Goal: Information Seeking & Learning: Learn about a topic

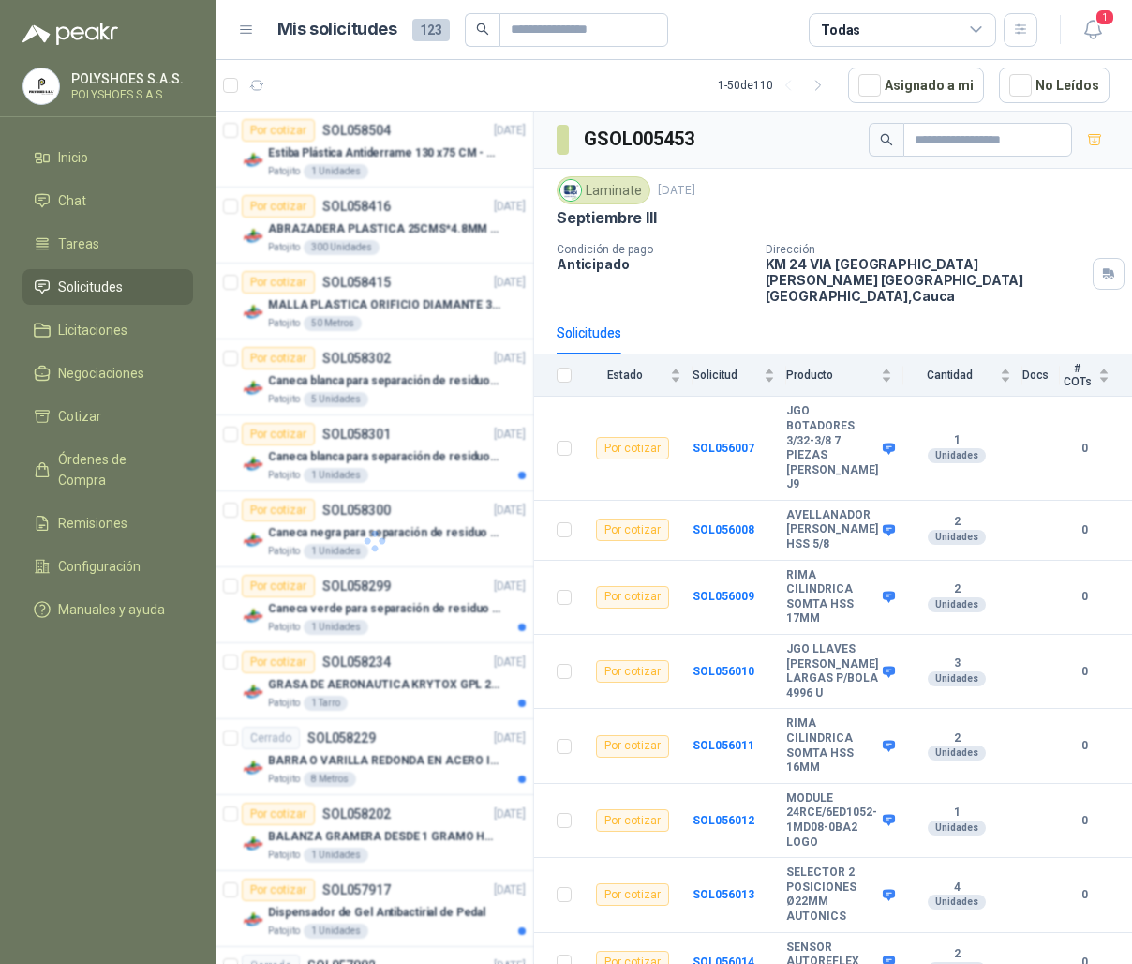
click at [240, 24] on icon at bounding box center [246, 30] width 17 height 17
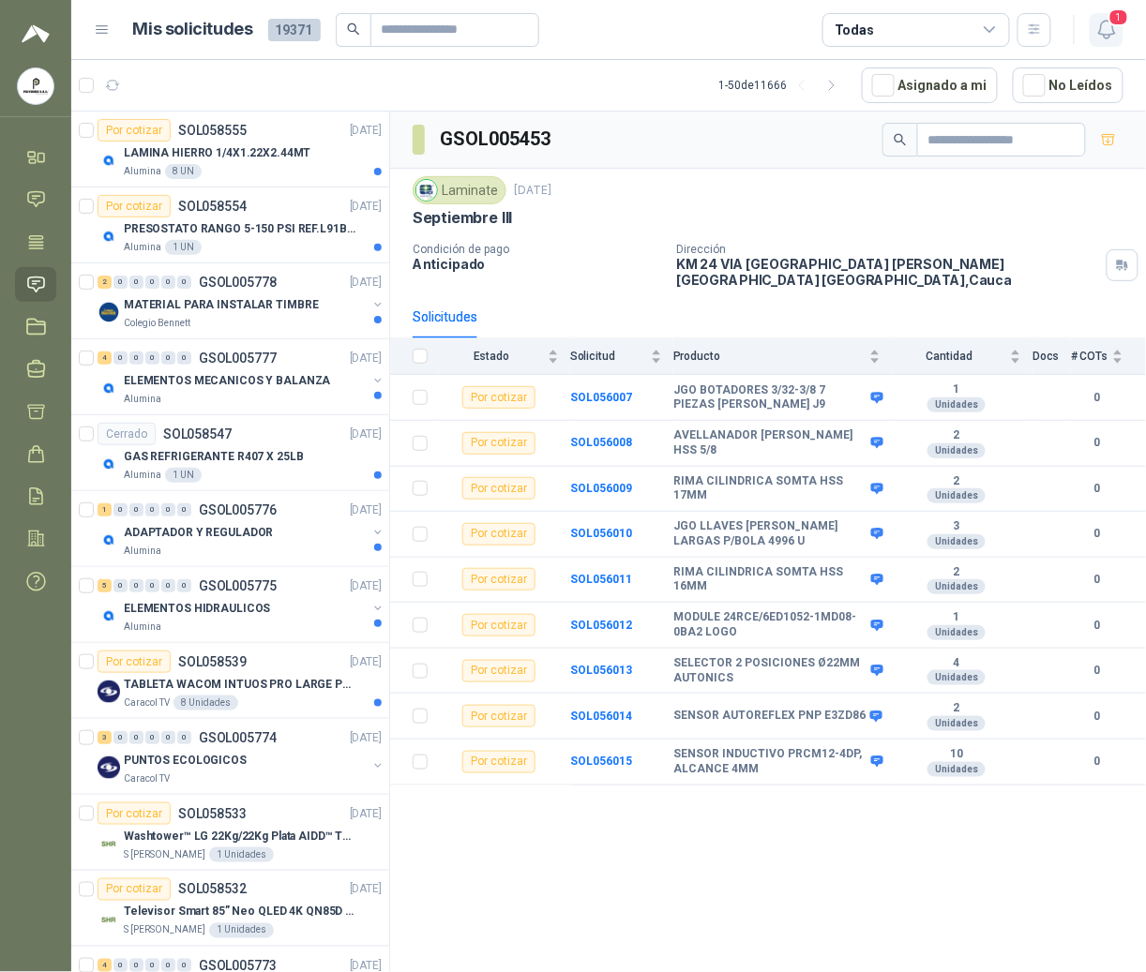
click at [1104, 35] on icon "button" at bounding box center [1106, 30] width 16 height 18
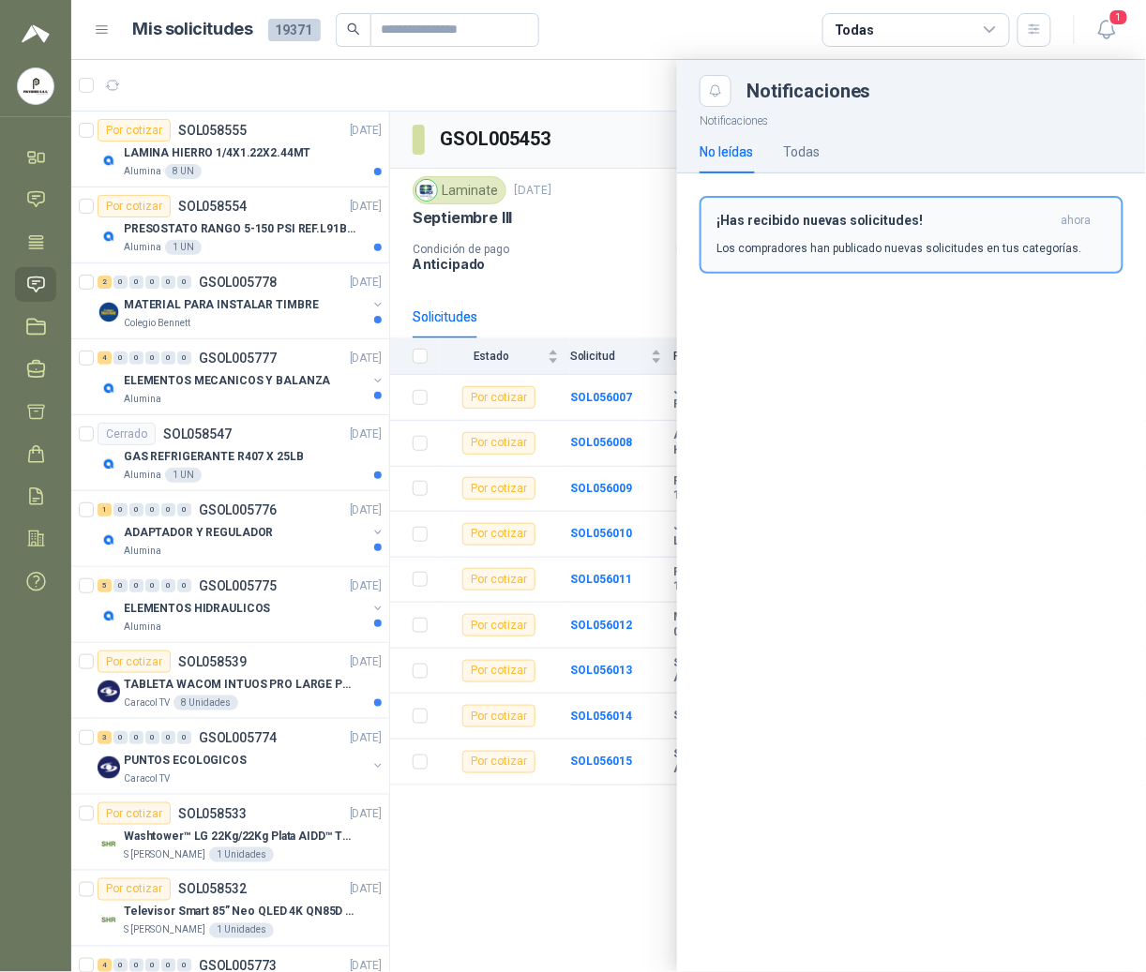
click at [906, 241] on p "Los compradores han publicado nuevas solicitudes en tus categorías." at bounding box center [899, 248] width 366 height 17
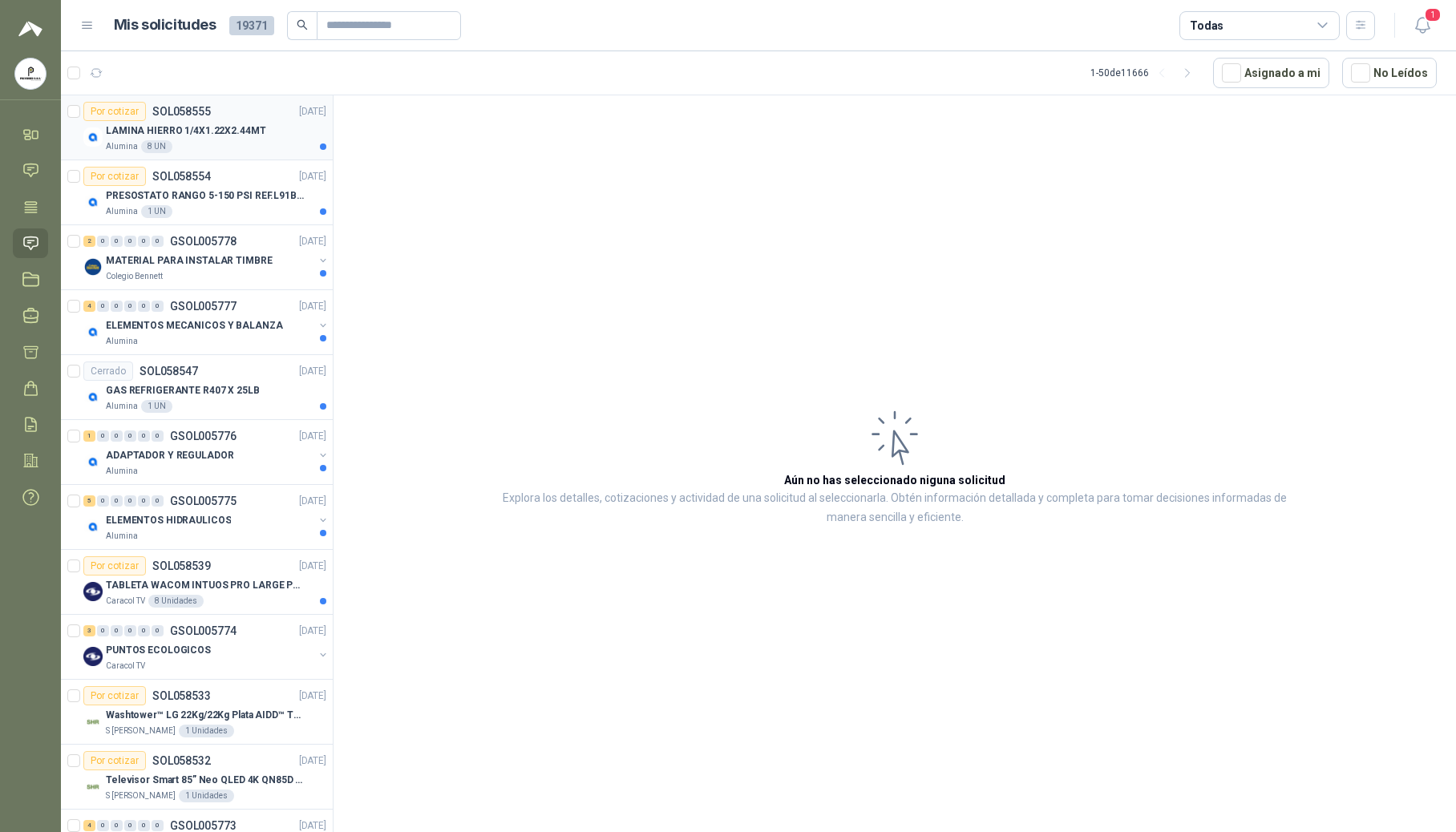
click at [171, 129] on p "LAMINA HIERRO 1/4X1.22X2.44MT" at bounding box center [186, 131] width 160 height 15
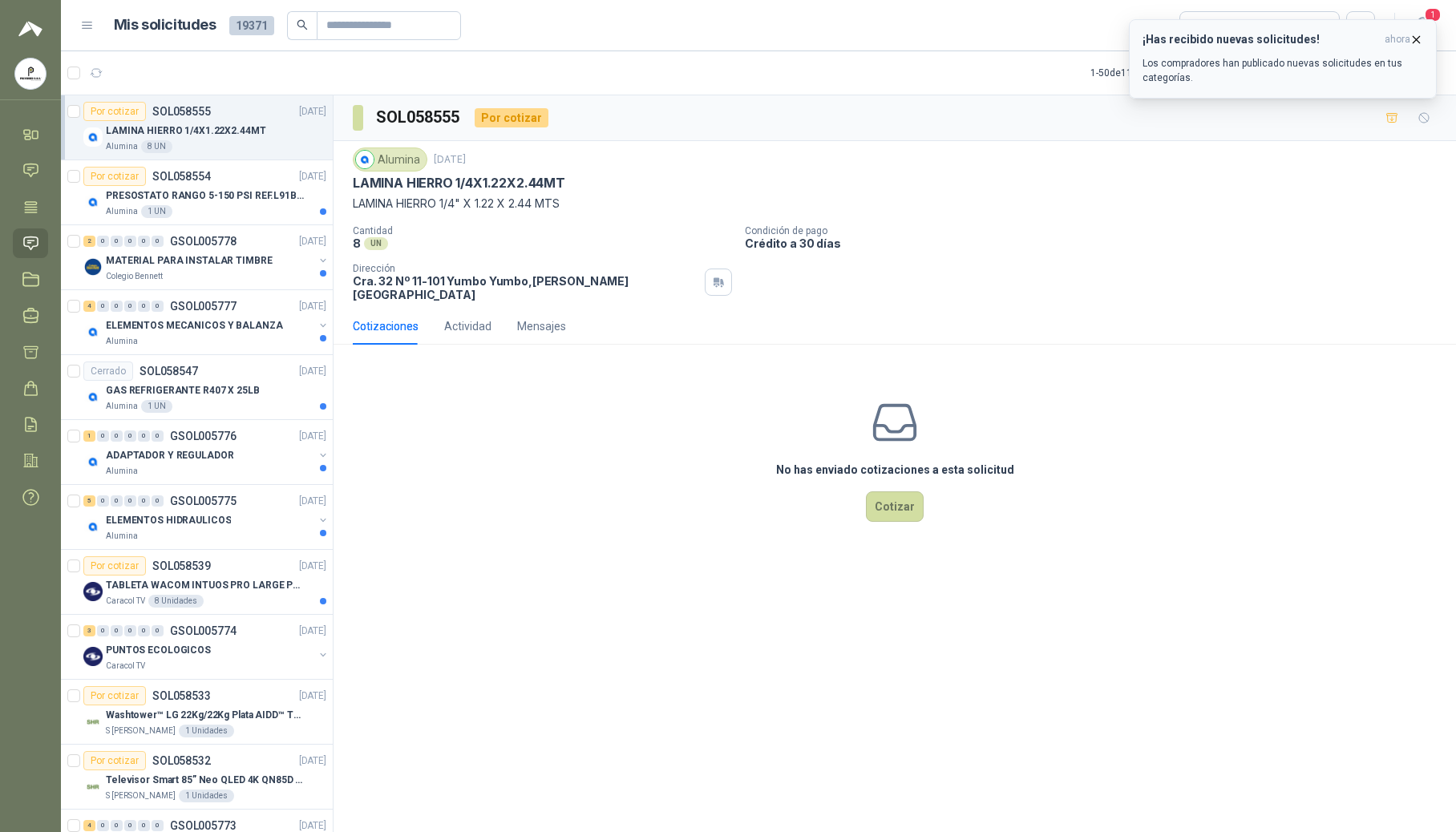
click at [968, 39] on icon "button" at bounding box center [1417, 38] width 6 height 6
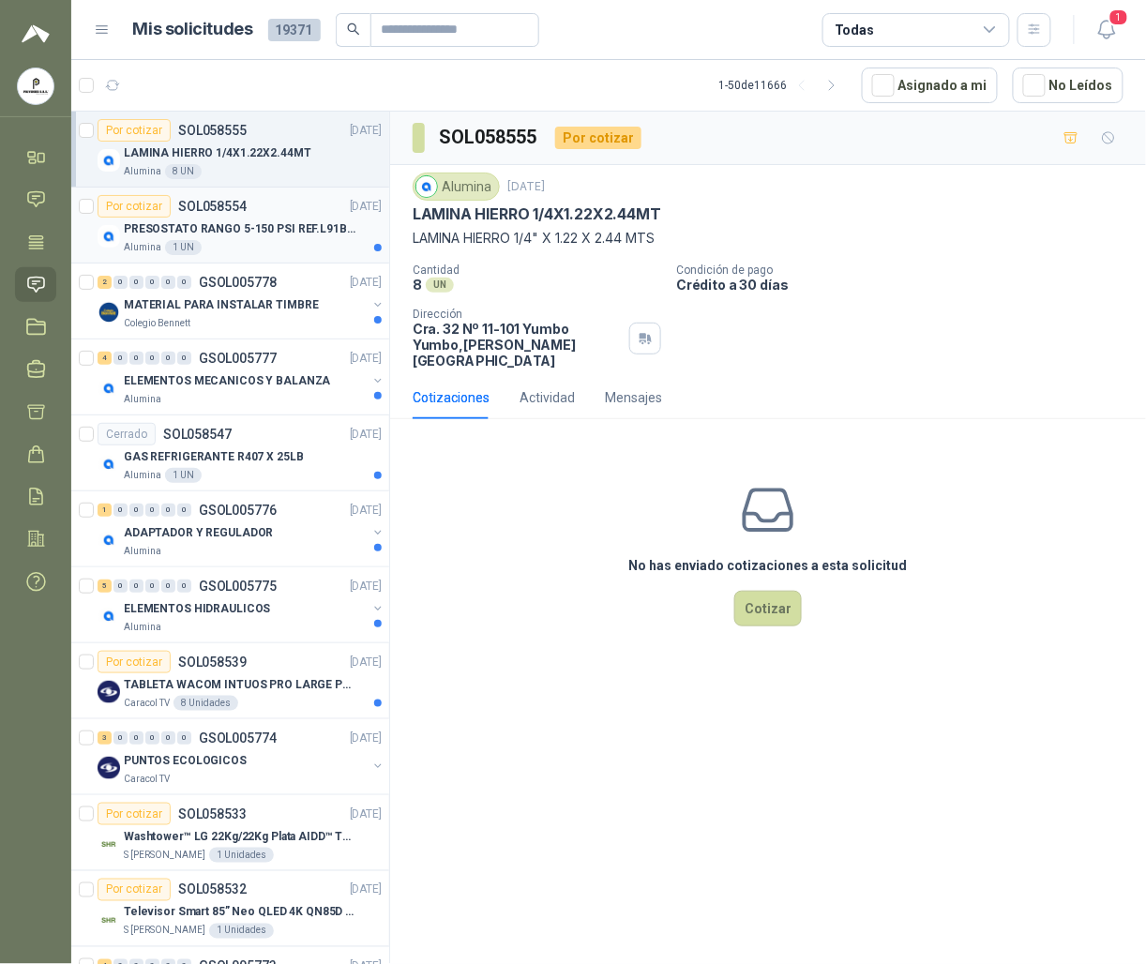
click at [200, 223] on p "PRESOSTATO RANGO 5-150 PSI REF.L91B-1050" at bounding box center [240, 229] width 233 height 18
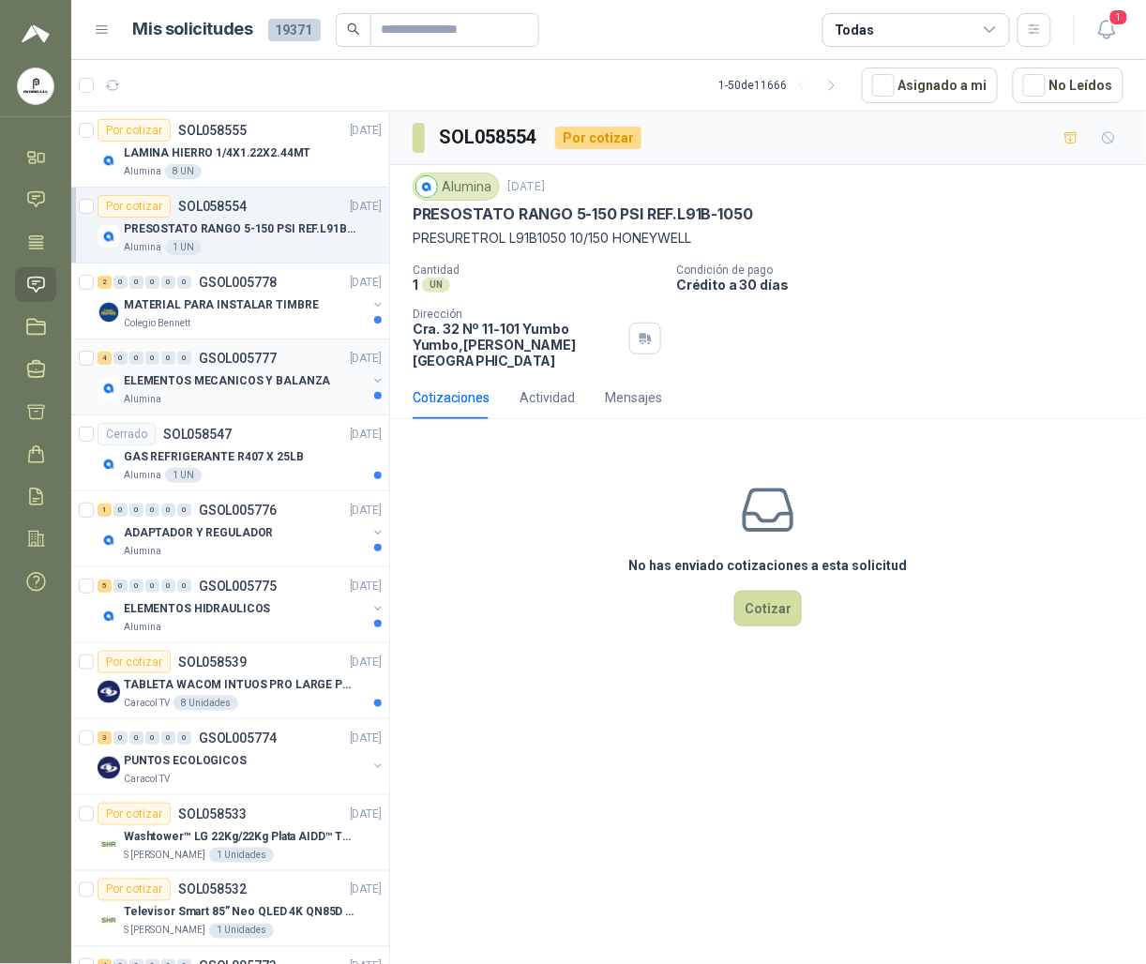
click at [257, 381] on p "ELEMENTOS MECANICOS Y BALANZA" at bounding box center [227, 381] width 207 height 18
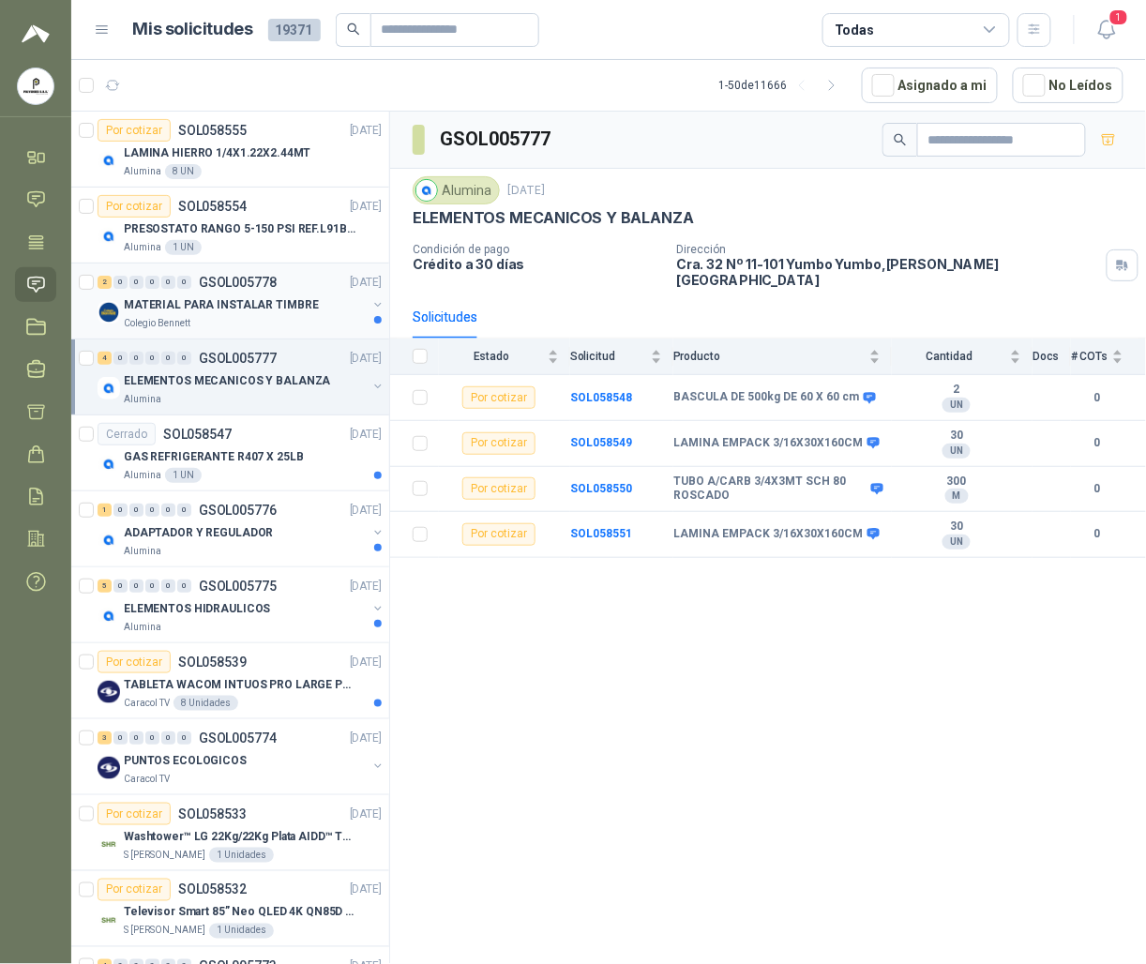
click at [263, 308] on p "MATERIAL PARA INSTALAR TIMBRE" at bounding box center [221, 305] width 195 height 18
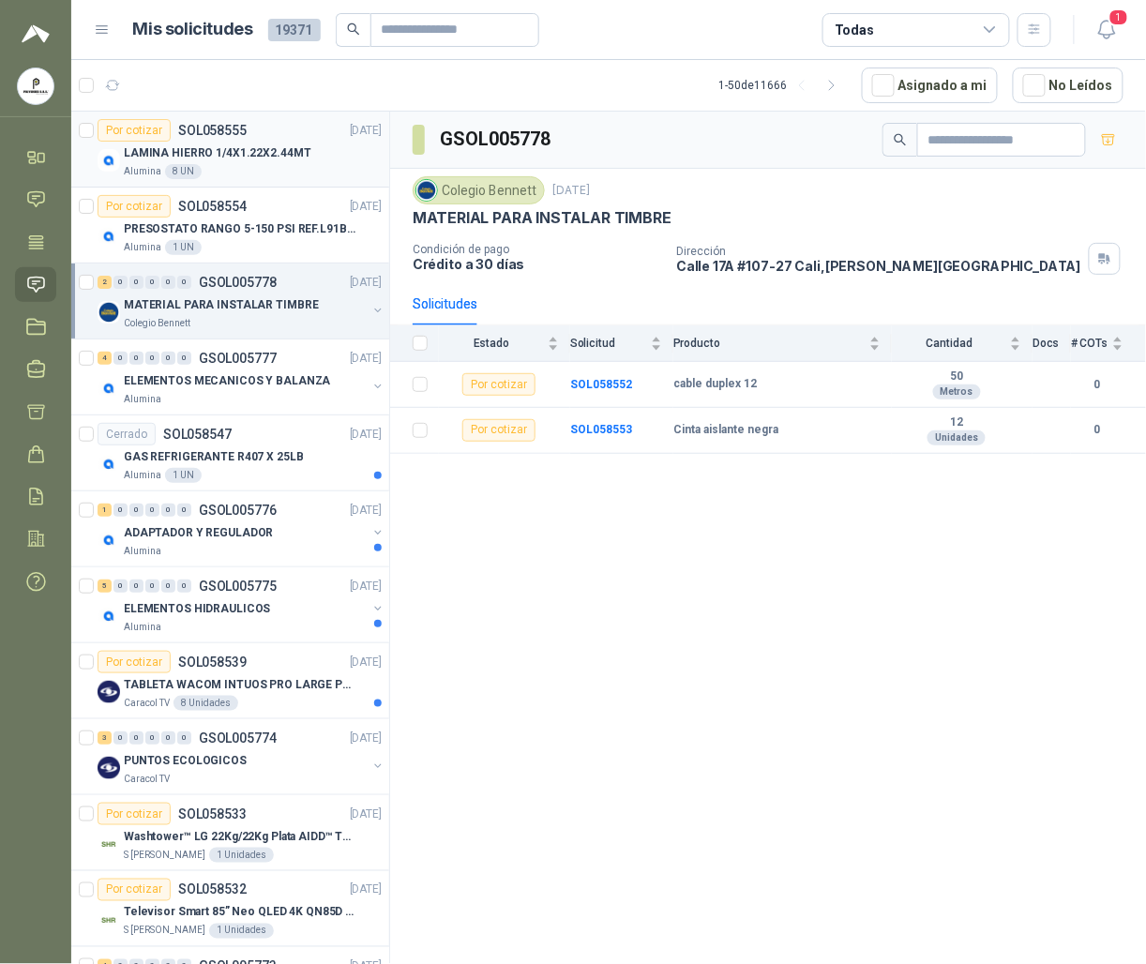
click at [172, 146] on p "LAMINA HIERRO 1/4X1.22X2.44MT" at bounding box center [217, 153] width 187 height 18
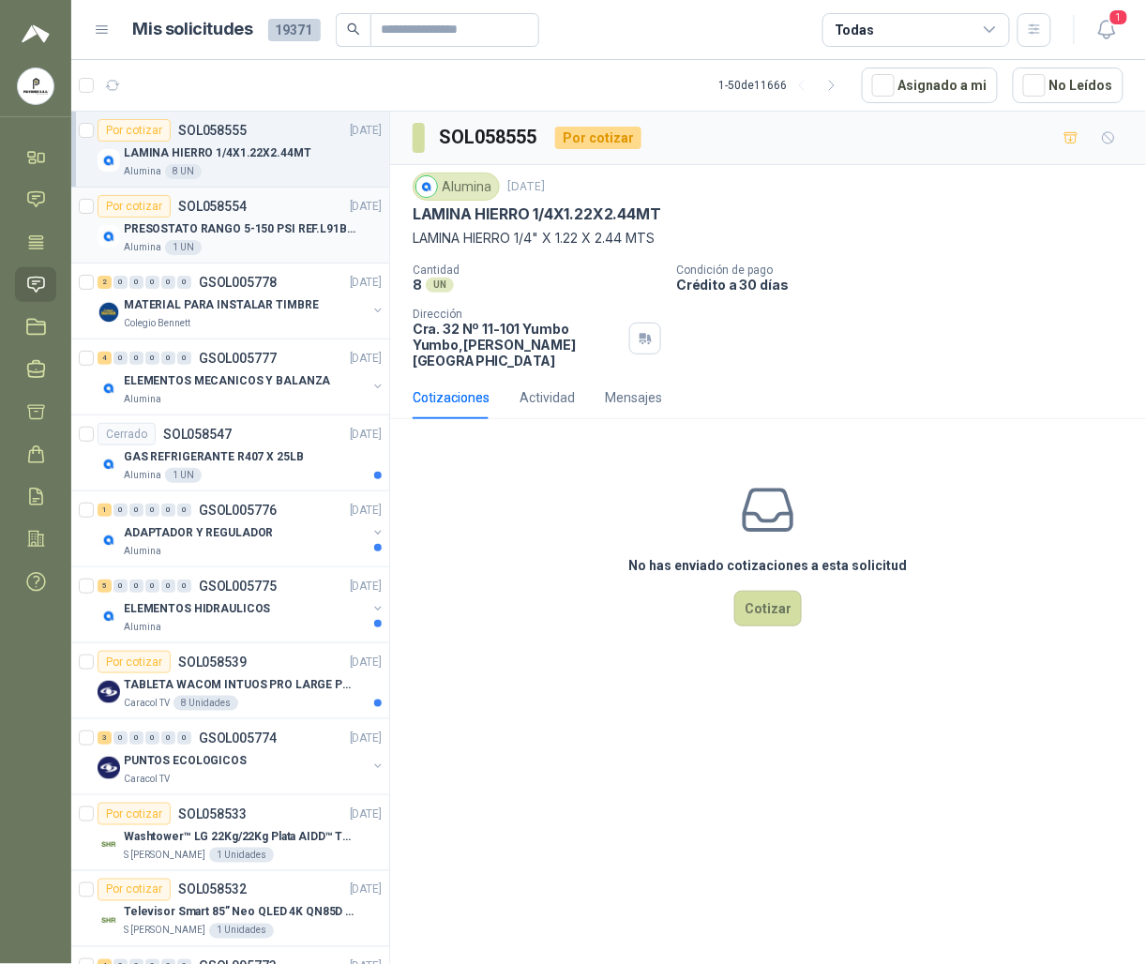
click at [212, 223] on p "PRESOSTATO RANGO 5-150 PSI REF.L91B-1050" at bounding box center [240, 229] width 233 height 18
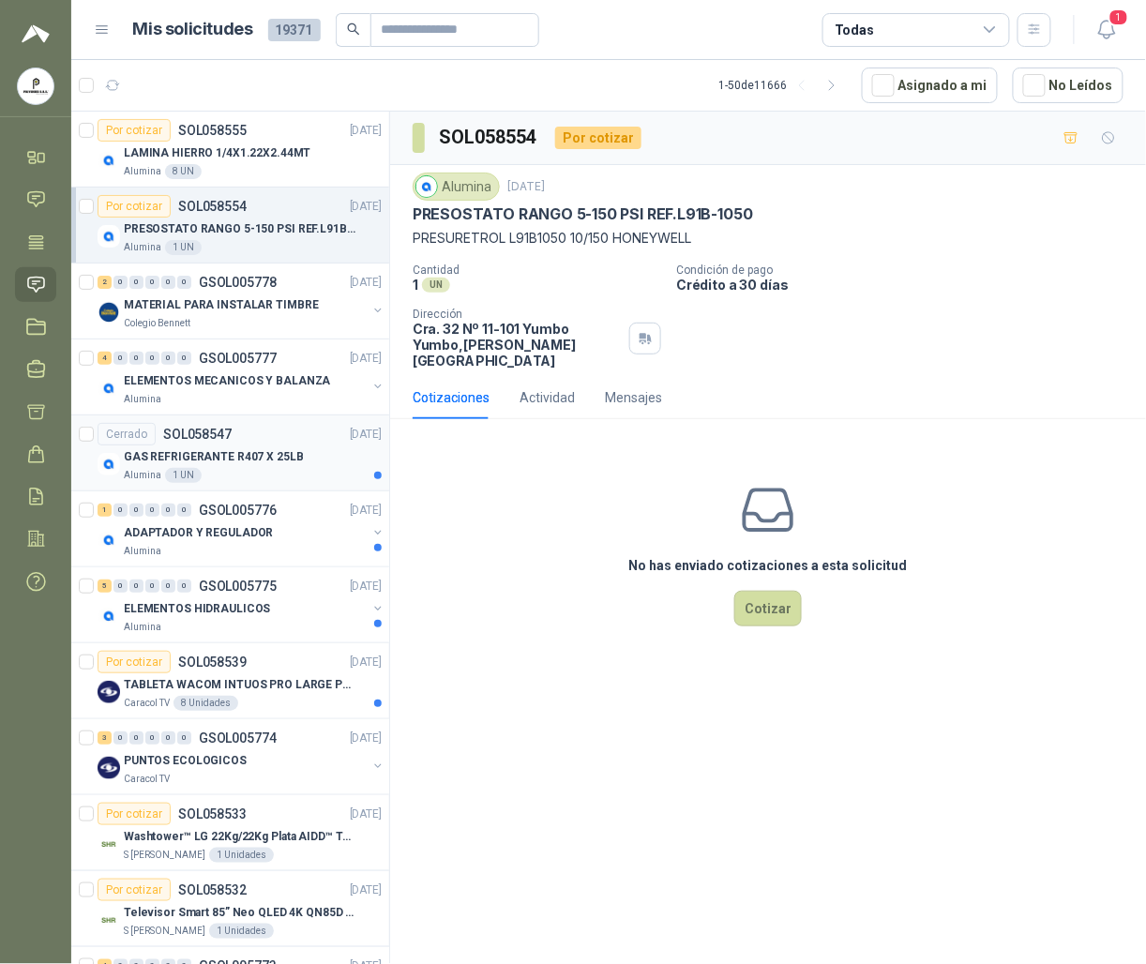
click at [230, 448] on p "GAS REFRIGERANTE R407 X 25LB" at bounding box center [214, 457] width 180 height 18
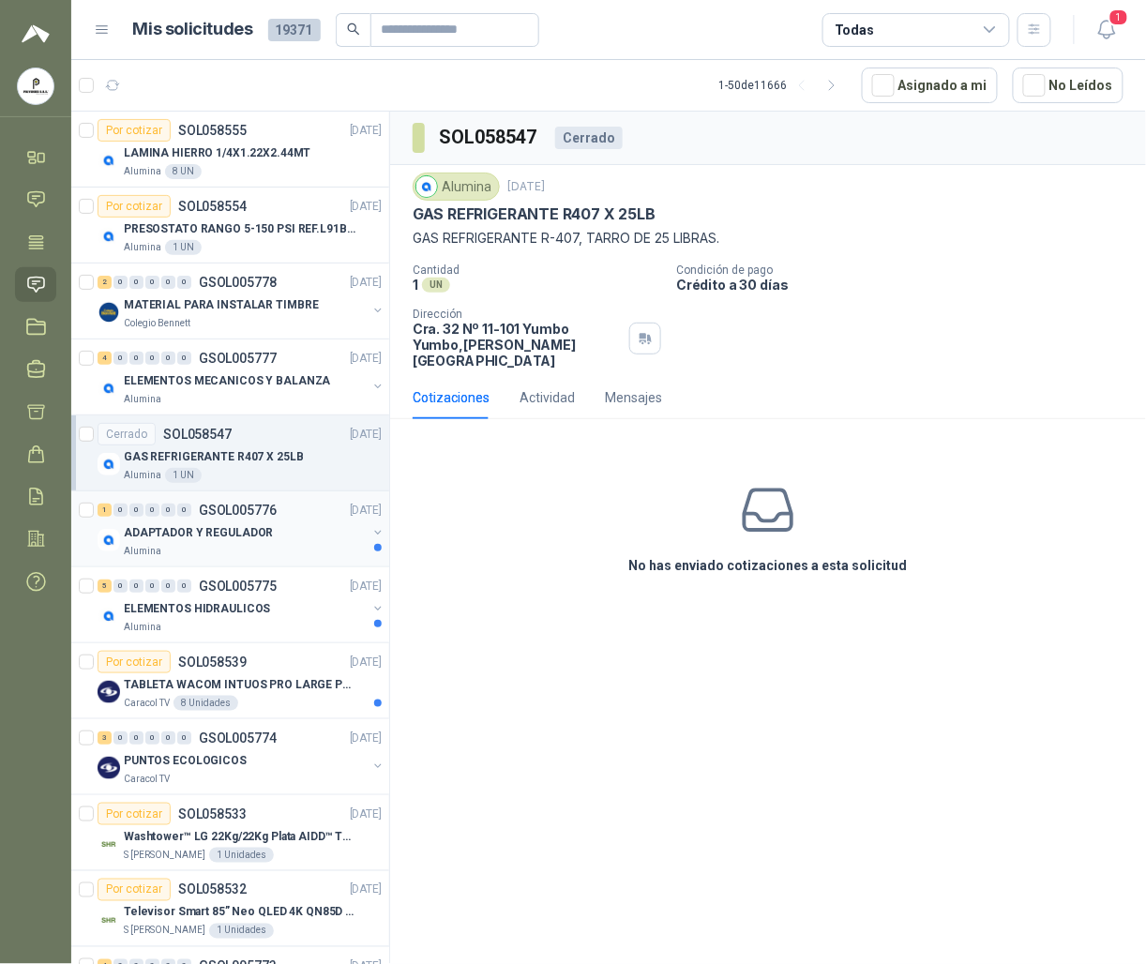
click at [276, 551] on div "Alumina" at bounding box center [245, 551] width 243 height 15
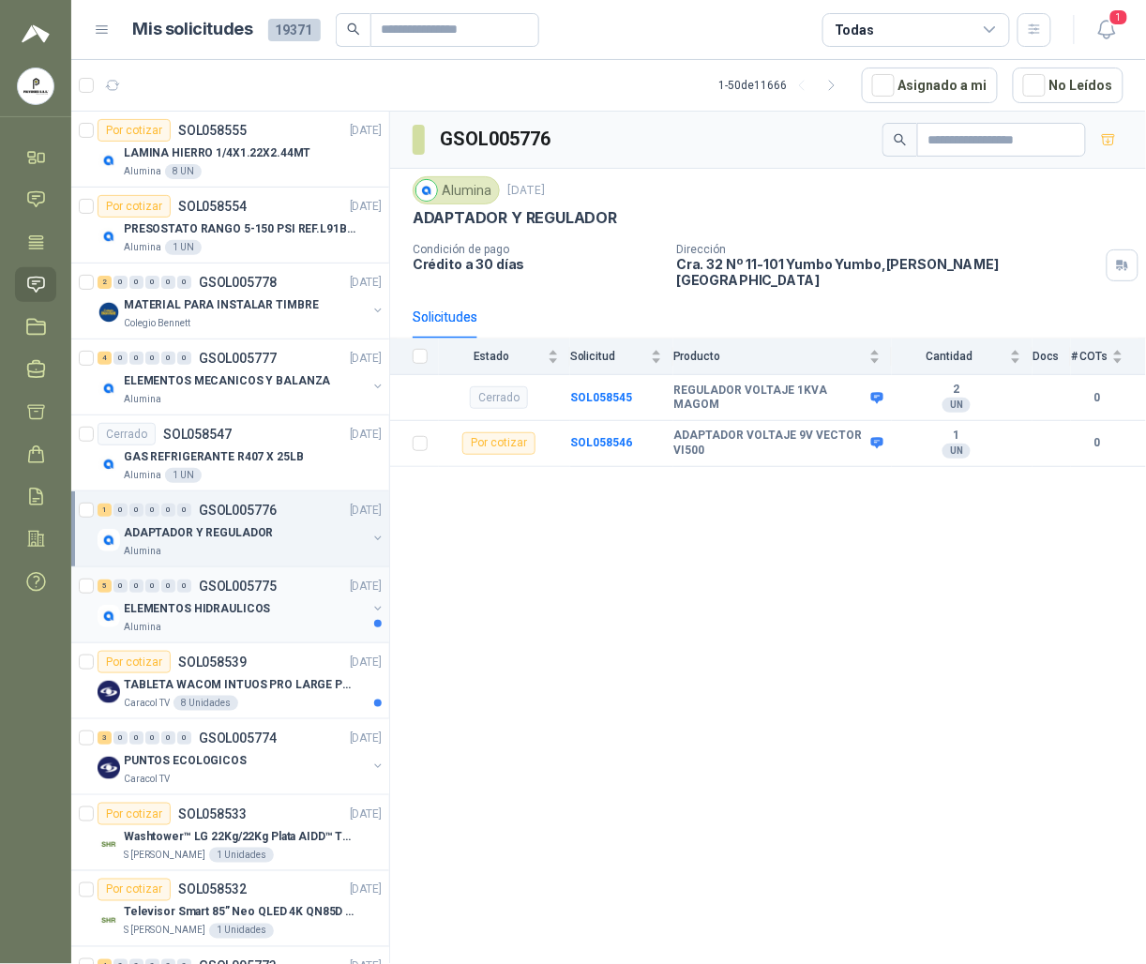
click at [188, 620] on div "ELEMENTOS HIDRAULICOS" at bounding box center [245, 608] width 243 height 22
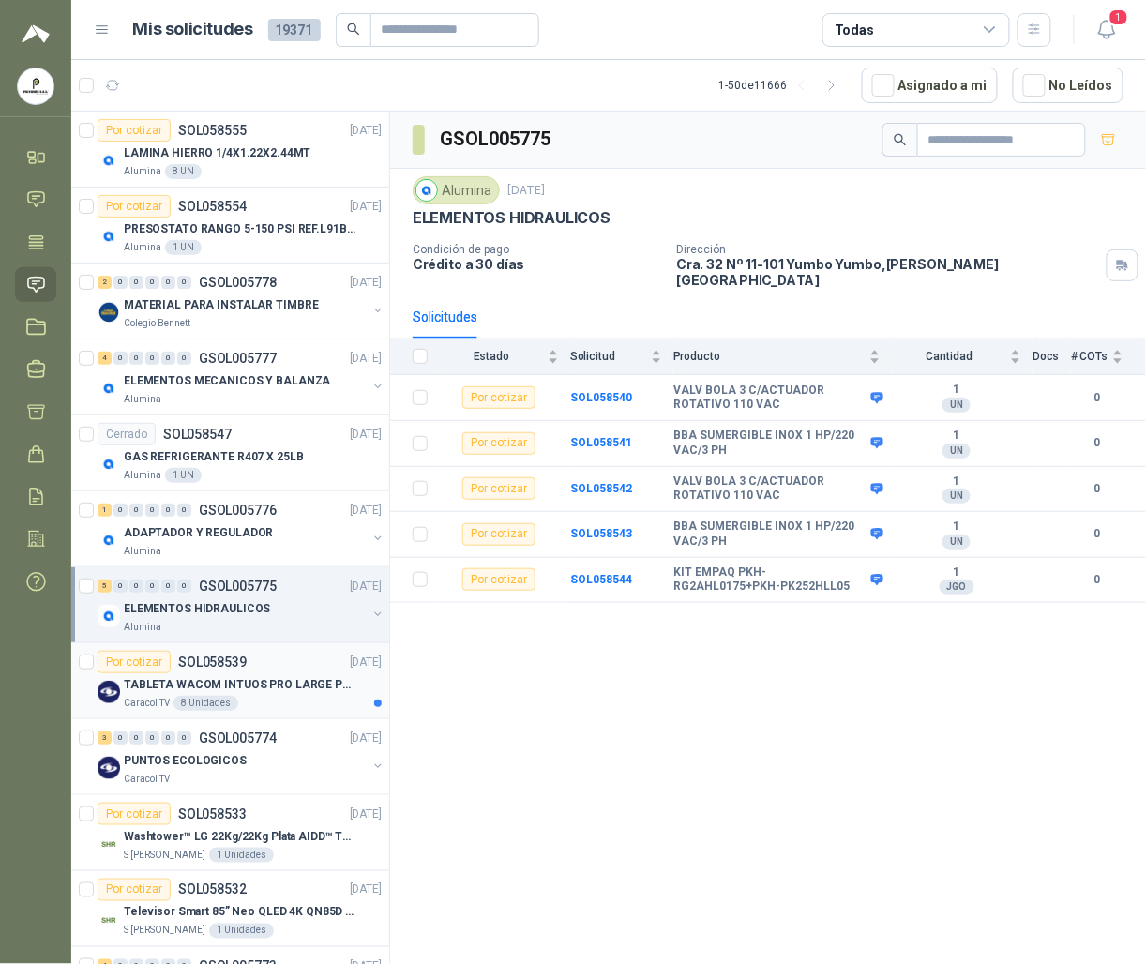
click at [178, 679] on p "TABLETA WACOM INTUOS PRO LARGE PTK870K0A" at bounding box center [240, 685] width 233 height 18
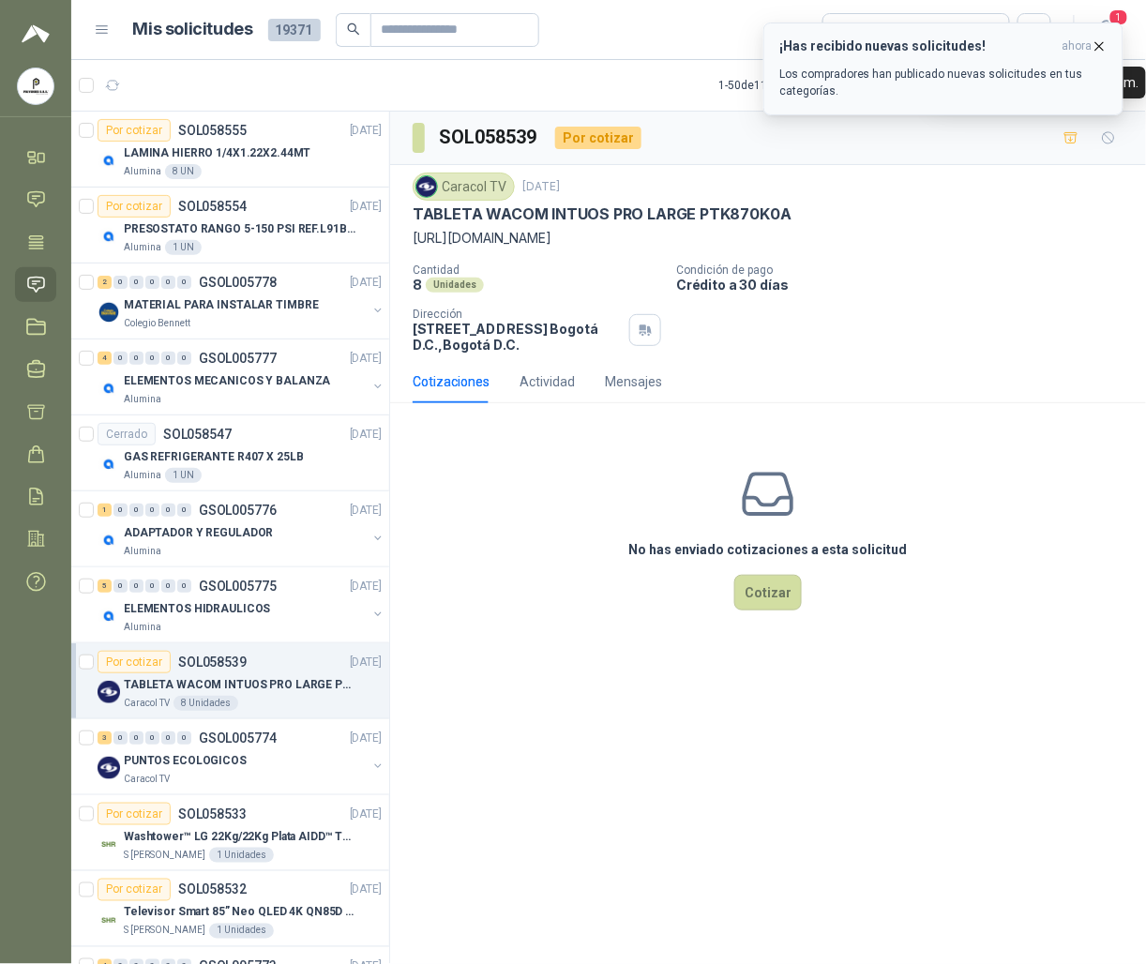
click at [1088, 50] on span "ahora" at bounding box center [1077, 46] width 30 height 16
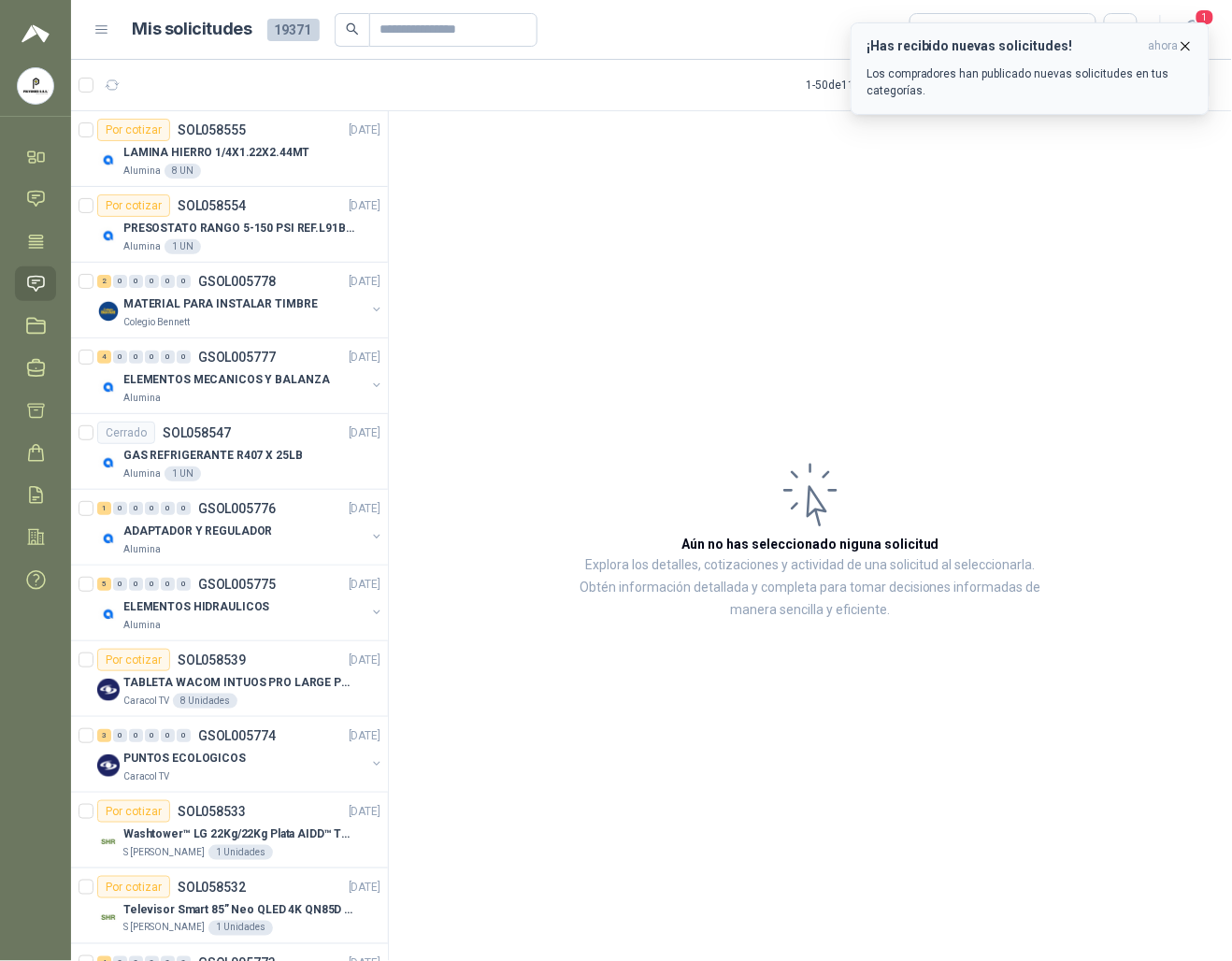
click at [1128, 51] on icon "button" at bounding box center [1185, 46] width 16 height 16
click at [1128, 45] on icon "button" at bounding box center [1185, 46] width 16 height 16
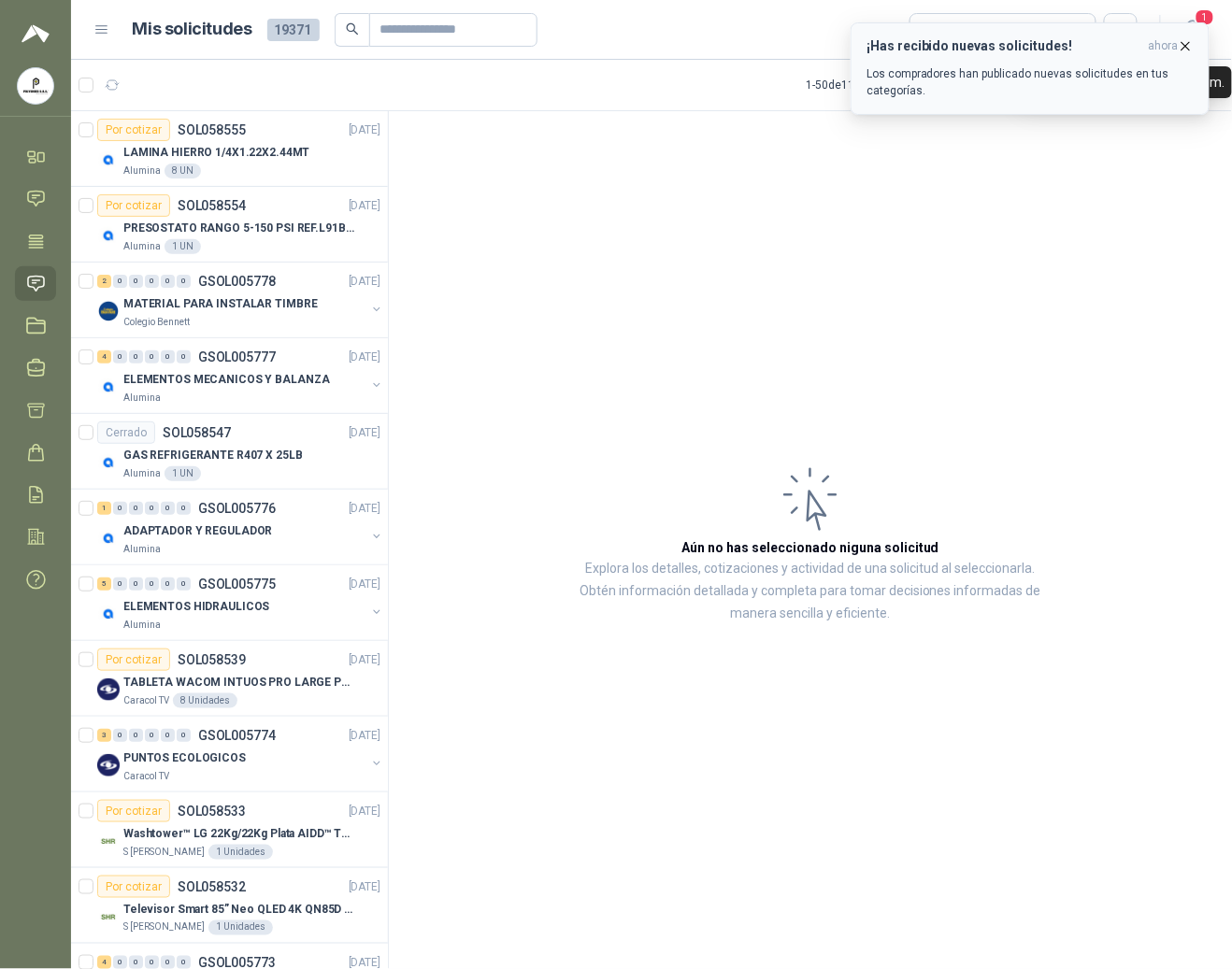
click at [1128, 46] on span "ahora" at bounding box center [1163, 46] width 30 height 16
